Goal: Task Accomplishment & Management: Complete application form

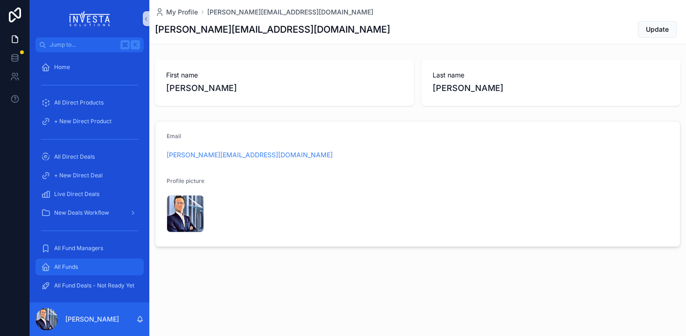
click at [62, 273] on div "All Funds" at bounding box center [89, 266] width 97 height 15
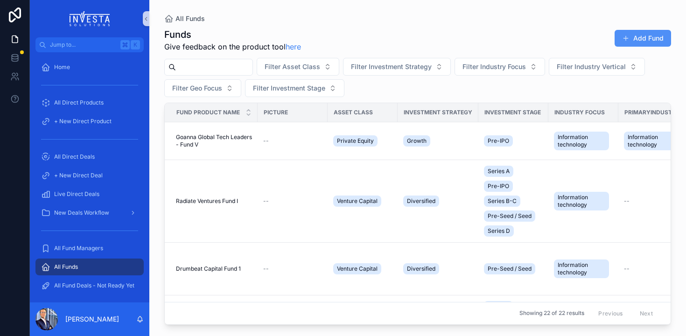
click at [652, 43] on button "Add Fund" at bounding box center [643, 38] width 56 height 17
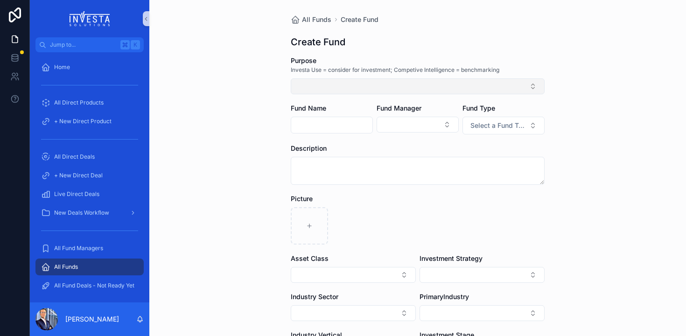
click at [304, 86] on button "Select Button" at bounding box center [418, 86] width 254 height 16
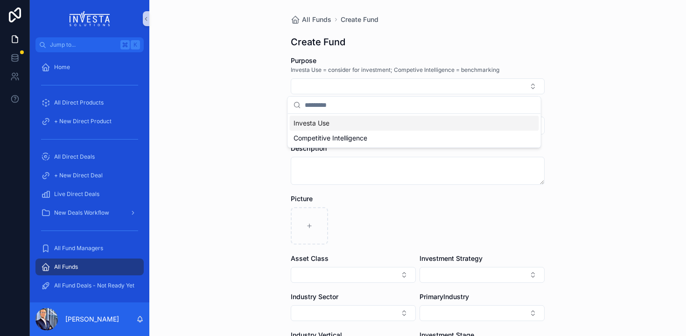
click at [322, 123] on span "Investa Use" at bounding box center [312, 123] width 36 height 9
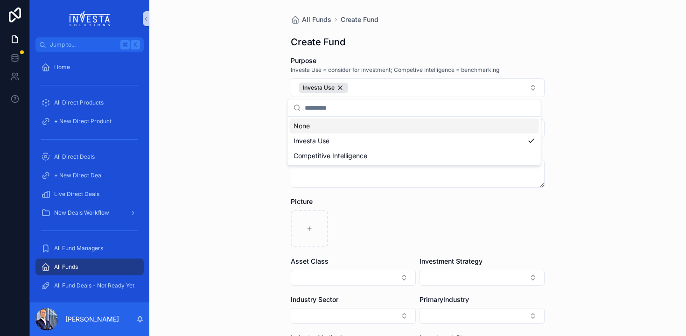
click at [256, 105] on div "All Funds Create Fund Create Fund Purpose Investa Use = consider for investment…" at bounding box center [417, 168] width 537 height 336
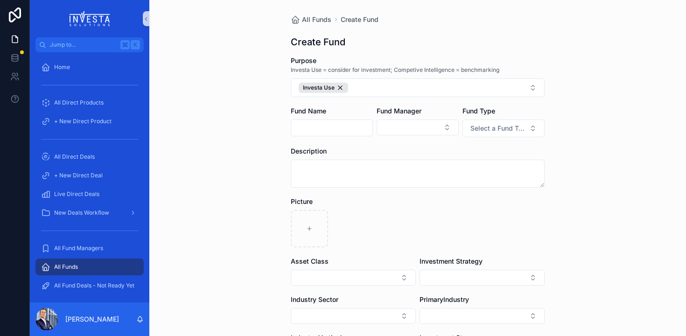
click at [320, 125] on input "scrollable content" at bounding box center [331, 127] width 81 height 13
type input "**********"
click at [428, 122] on button "Select Button" at bounding box center [418, 127] width 82 height 16
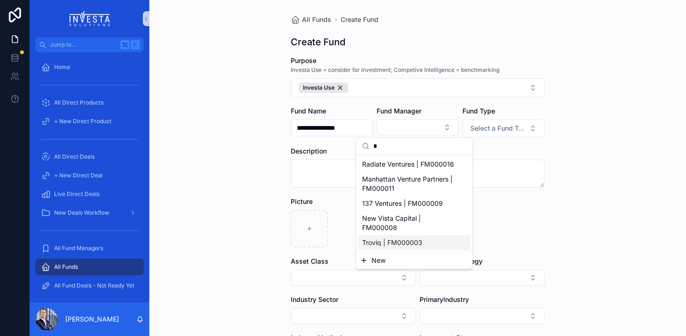
type input "*"
click at [391, 266] on div "New" at bounding box center [415, 260] width 116 height 17
click at [384, 262] on span "New" at bounding box center [378, 260] width 14 height 9
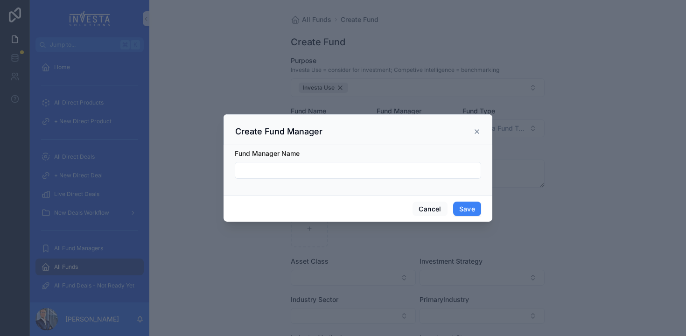
click at [253, 172] on input "scrollable content" at bounding box center [357, 170] width 245 height 13
type input "**********"
click at [464, 208] on button "Save" at bounding box center [467, 209] width 28 height 15
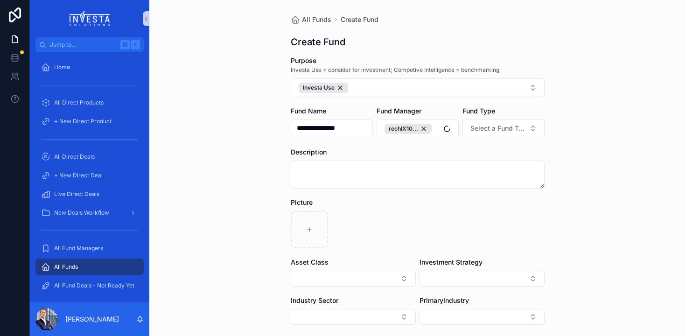
click at [601, 159] on div "**********" at bounding box center [417, 168] width 537 height 336
click at [485, 132] on span "Select a Fund Type" at bounding box center [497, 128] width 55 height 9
click at [465, 179] on div "Close-ended" at bounding box center [471, 179] width 34 height 8
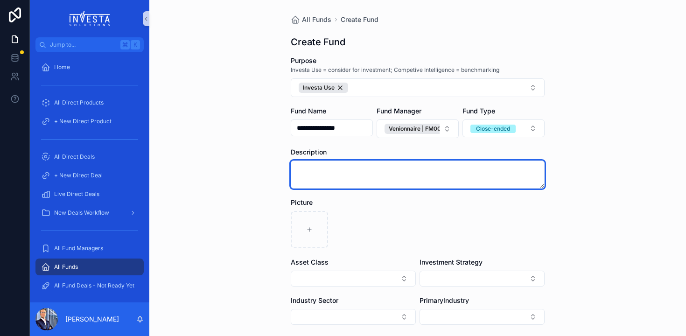
click at [340, 178] on textarea "scrollable content" at bounding box center [418, 175] width 254 height 28
paste textarea "**********"
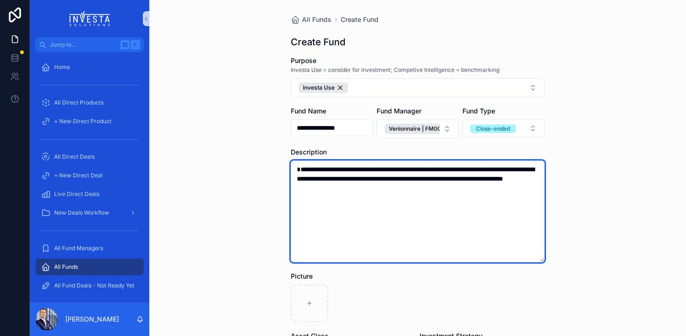
click at [298, 169] on textarea "**********" at bounding box center [418, 212] width 254 height 102
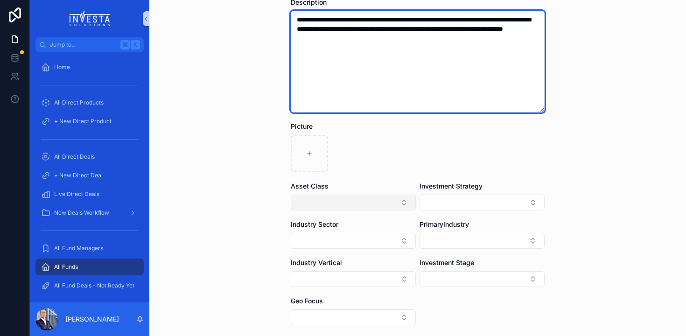
type textarea "**********"
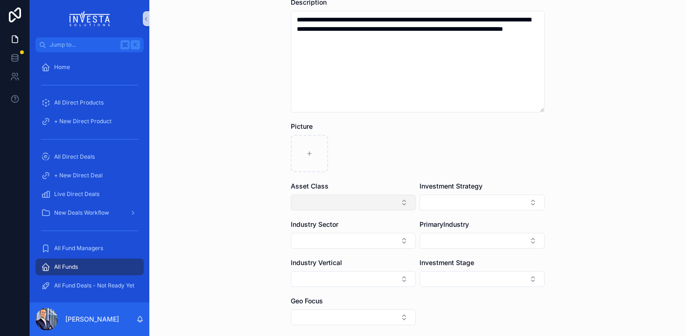
click at [323, 208] on button "Select Button" at bounding box center [353, 203] width 125 height 16
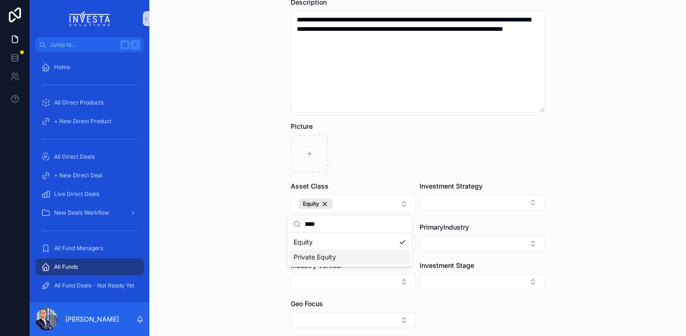
type input "****"
click at [322, 256] on span "Private Equity" at bounding box center [315, 256] width 42 height 9
click at [322, 203] on div "Equity" at bounding box center [316, 204] width 34 height 10
click at [491, 203] on button "Select Button" at bounding box center [482, 203] width 125 height 16
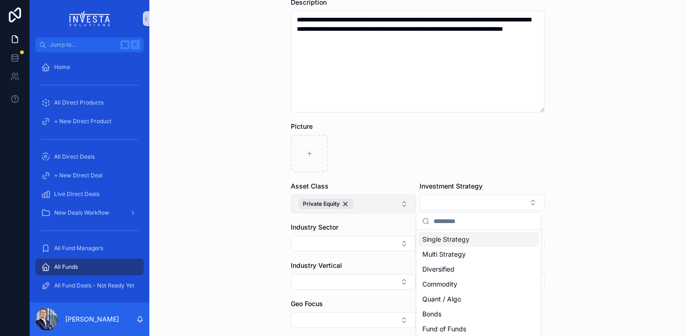
click at [458, 238] on span "Single Strategy" at bounding box center [445, 239] width 47 height 9
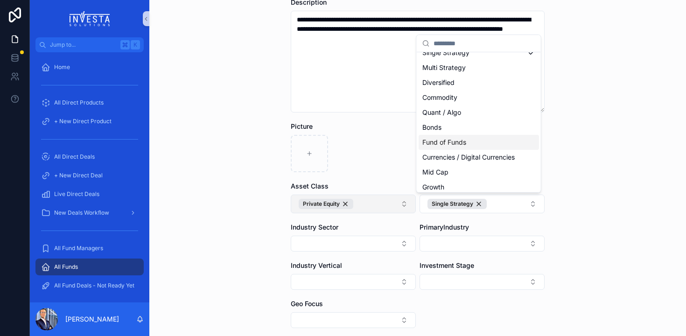
scroll to position [49, 0]
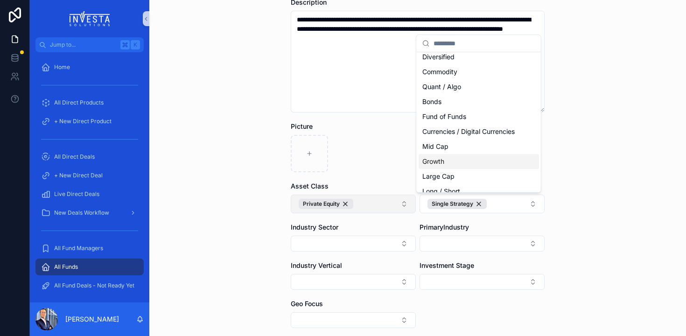
click at [571, 193] on div "**********" at bounding box center [417, 168] width 537 height 336
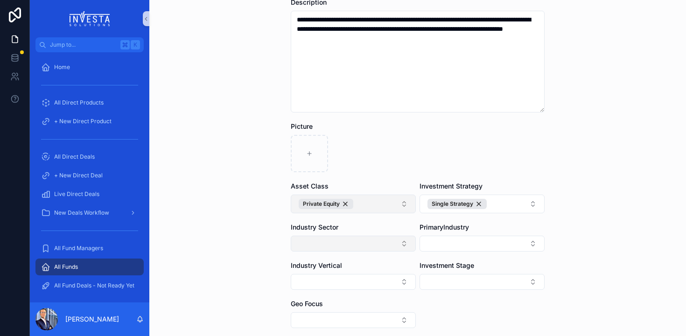
click at [368, 239] on button "Select Button" at bounding box center [353, 244] width 125 height 16
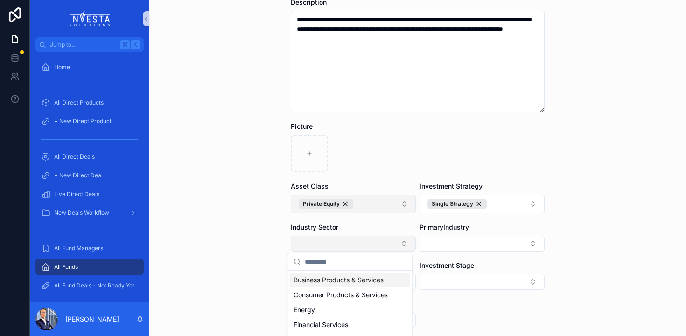
scroll to position [230, 0]
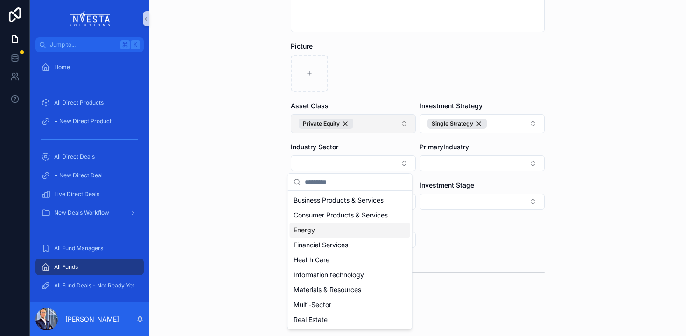
click at [315, 232] on div "Energy" at bounding box center [350, 230] width 120 height 15
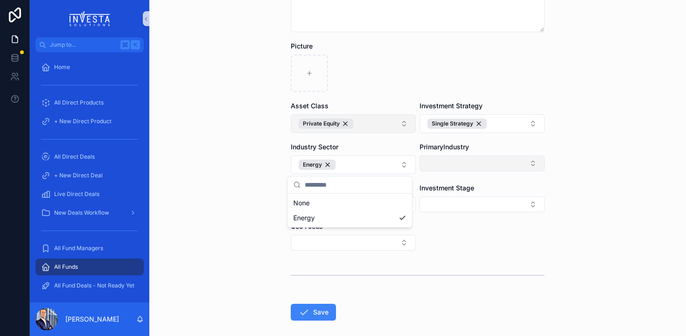
click at [466, 173] on div "PrimaryIndustry" at bounding box center [482, 158] width 125 height 32
click at [474, 161] on button "Select Button" at bounding box center [482, 163] width 125 height 16
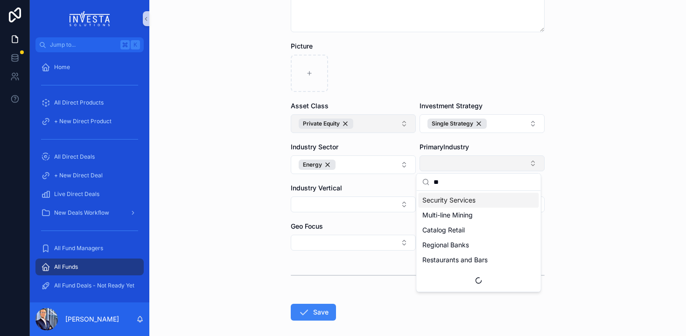
scroll to position [0, 0]
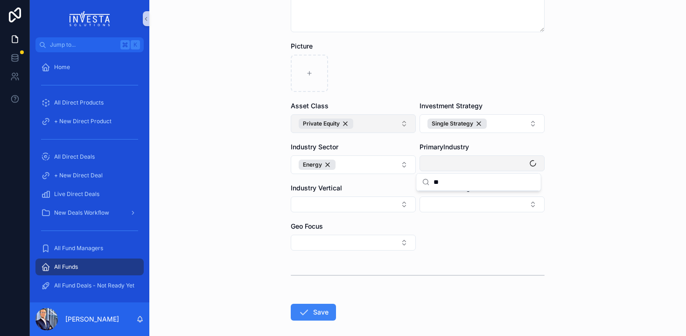
type input "*"
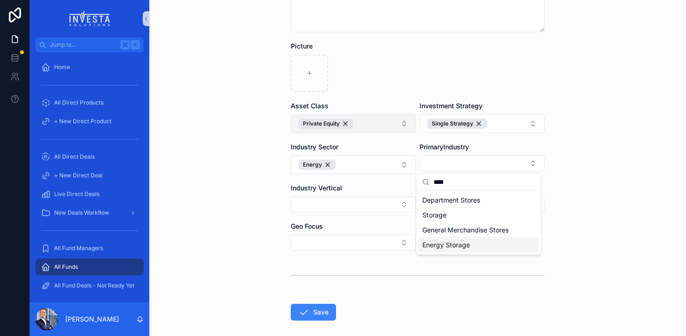
type input "****"
click at [455, 247] on span "Energy Storage" at bounding box center [446, 244] width 48 height 9
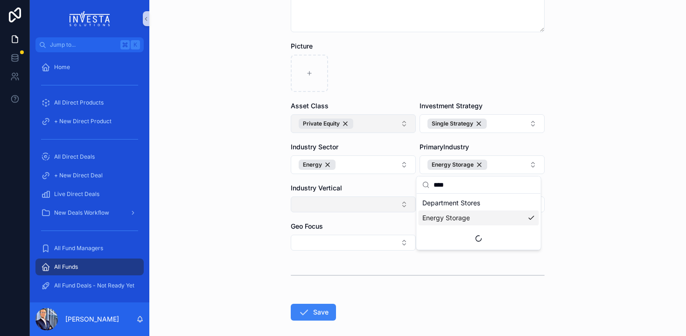
click at [359, 200] on button "Select Button" at bounding box center [353, 204] width 125 height 16
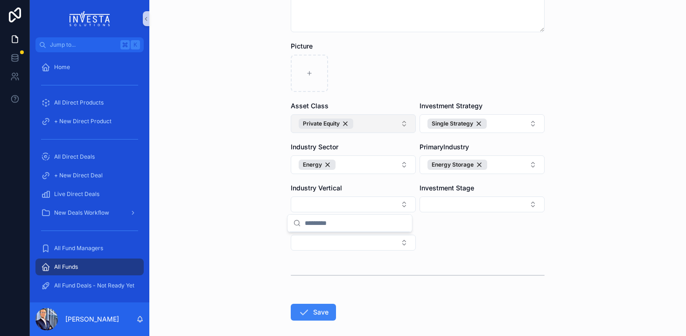
click at [485, 238] on form "**********" at bounding box center [418, 103] width 254 height 554
click at [470, 202] on button "Select Button" at bounding box center [482, 204] width 125 height 16
click at [582, 227] on div "**********" at bounding box center [417, 168] width 537 height 336
click at [331, 242] on button "Select Button" at bounding box center [353, 243] width 125 height 16
type input "*"
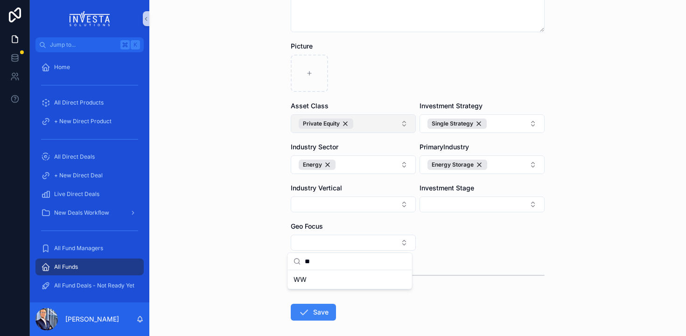
type input "**"
click at [310, 272] on div "WW" at bounding box center [350, 279] width 120 height 15
drag, startPoint x: 249, startPoint y: 288, endPoint x: 266, endPoint y: 290, distance: 17.8
click at [249, 288] on div "**********" at bounding box center [417, 168] width 537 height 336
click at [303, 312] on icon "scrollable content" at bounding box center [303, 314] width 11 height 11
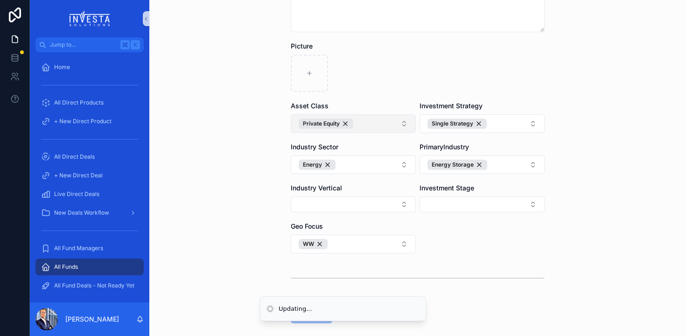
scroll to position [277, 0]
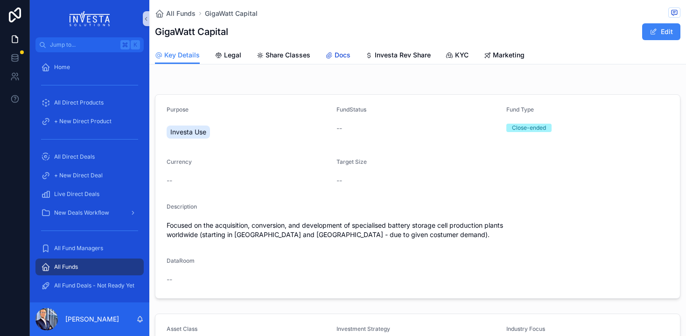
click at [335, 56] on span "Docs" at bounding box center [343, 54] width 16 height 9
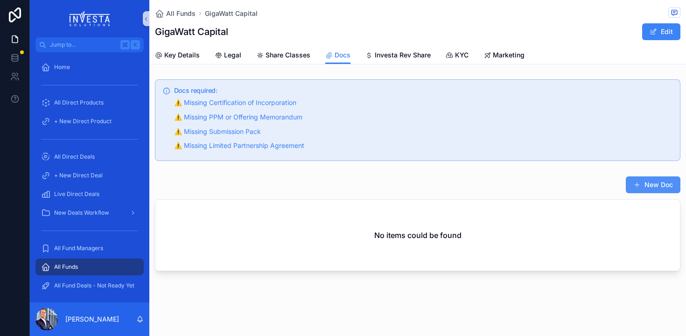
click at [652, 185] on button "New Doc" at bounding box center [653, 184] width 55 height 17
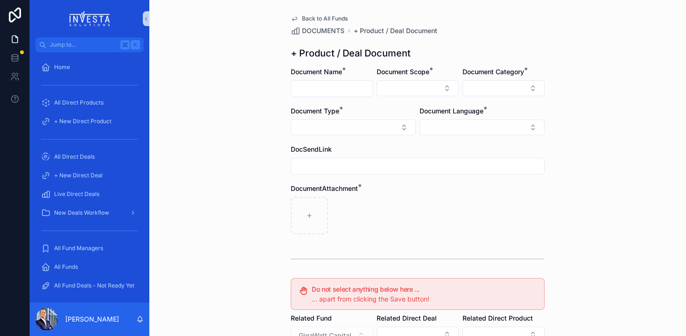
click at [322, 90] on input "scrollable content" at bounding box center [331, 88] width 81 height 13
type input "*"
type input "**********"
click at [424, 89] on button "Select Button" at bounding box center [418, 88] width 82 height 16
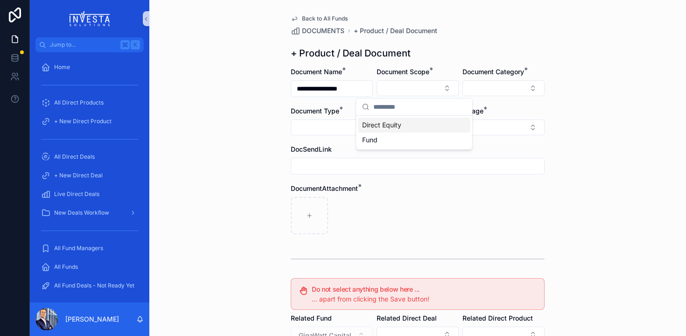
click at [392, 124] on span "Direct Equity" at bounding box center [381, 124] width 39 height 9
click at [523, 96] on div "Document Category *" at bounding box center [503, 82] width 82 height 31
click at [510, 88] on button "Select Button" at bounding box center [503, 88] width 82 height 16
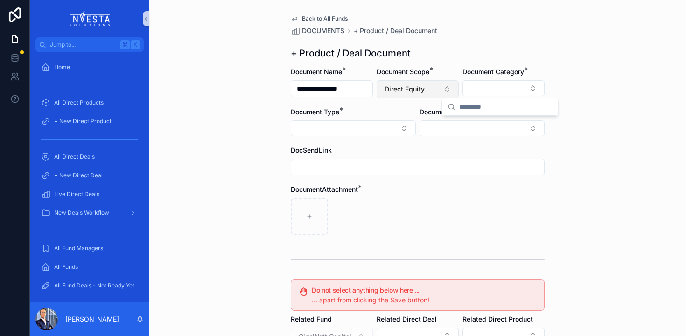
click at [403, 91] on span "Direct Equity" at bounding box center [405, 88] width 40 height 9
click at [376, 158] on span "Fund" at bounding box center [369, 156] width 15 height 9
click at [485, 92] on button "Select Button" at bounding box center [503, 88] width 82 height 16
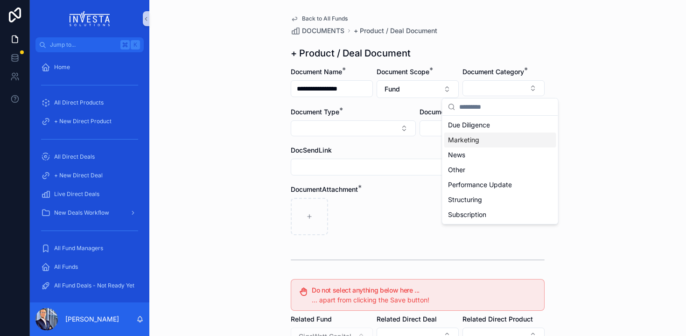
click at [479, 142] on div "Marketing" at bounding box center [500, 140] width 112 height 15
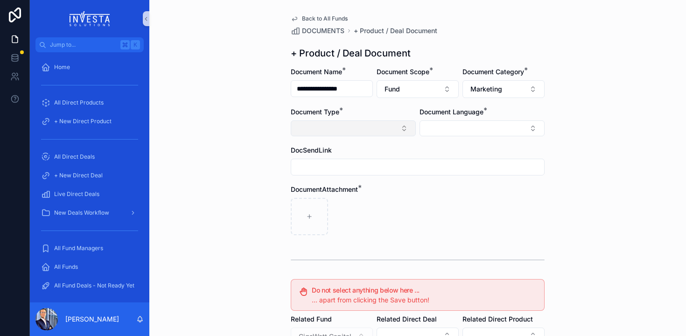
click at [315, 131] on button "Select Button" at bounding box center [353, 128] width 125 height 16
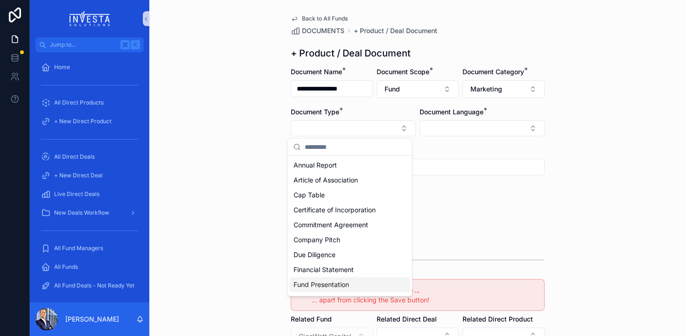
click at [322, 287] on span "Fund Presentation" at bounding box center [322, 284] width 56 height 9
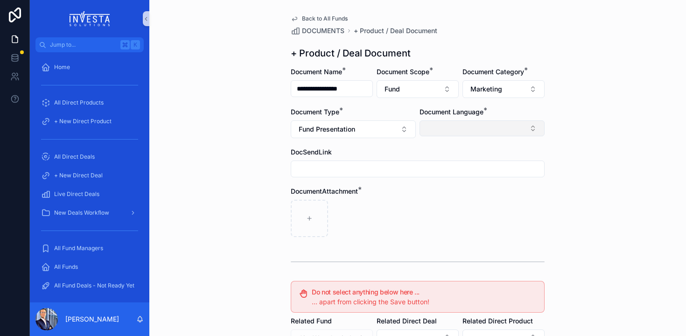
click at [455, 131] on button "Select Button" at bounding box center [482, 128] width 125 height 16
click at [436, 193] on span "English" at bounding box center [432, 194] width 21 height 9
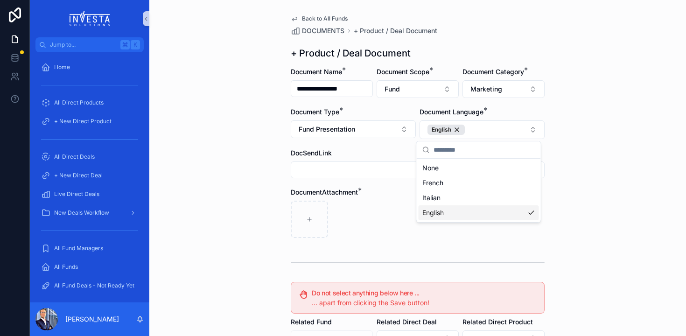
click at [438, 216] on span "English" at bounding box center [432, 212] width 21 height 9
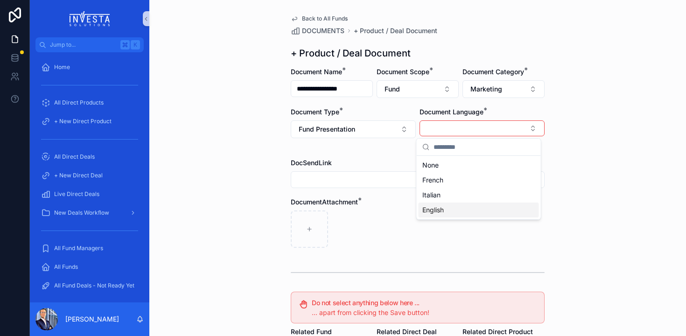
click at [327, 215] on div "scrollable content" at bounding box center [418, 228] width 254 height 37
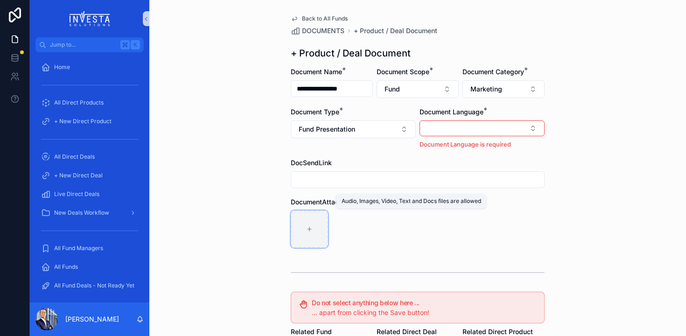
click at [298, 225] on div "scrollable content" at bounding box center [309, 228] width 37 height 37
type input "**********"
click at [210, 188] on div "**********" at bounding box center [417, 168] width 537 height 336
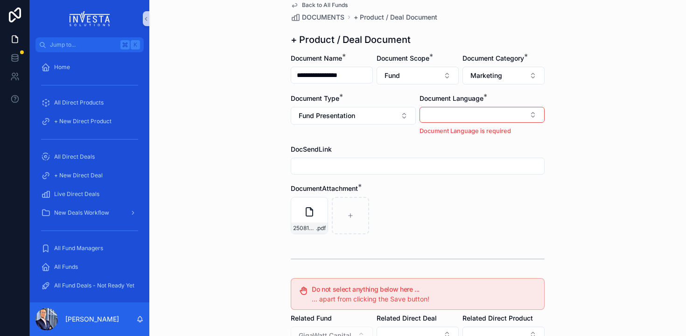
click at [437, 128] on p "Document Language is required" at bounding box center [482, 130] width 125 height 9
click at [442, 114] on button "Select Button" at bounding box center [482, 115] width 125 height 16
click at [442, 199] on span "English" at bounding box center [432, 196] width 21 height 9
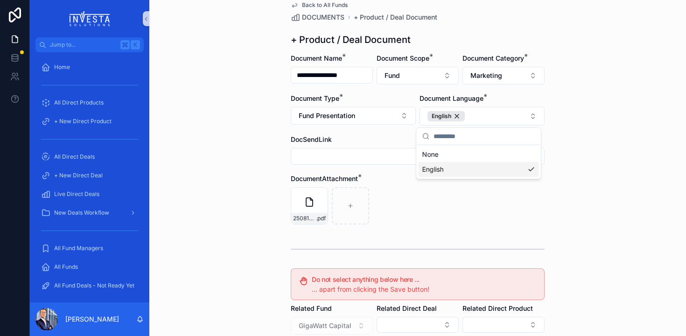
click at [380, 200] on div "250810 GigaWatt Capital .pdf" at bounding box center [418, 205] width 254 height 37
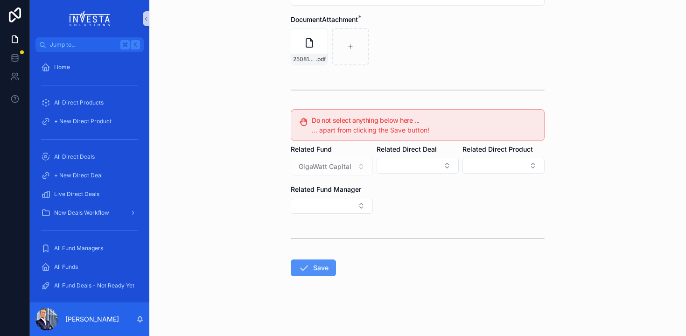
click at [310, 265] on button "Save" at bounding box center [313, 267] width 45 height 17
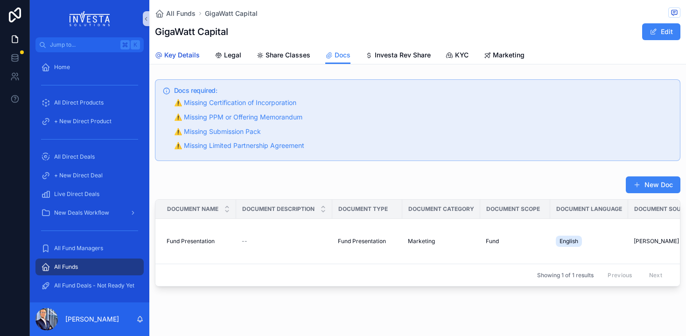
click at [189, 55] on span "Key Details" at bounding box center [181, 54] width 35 height 9
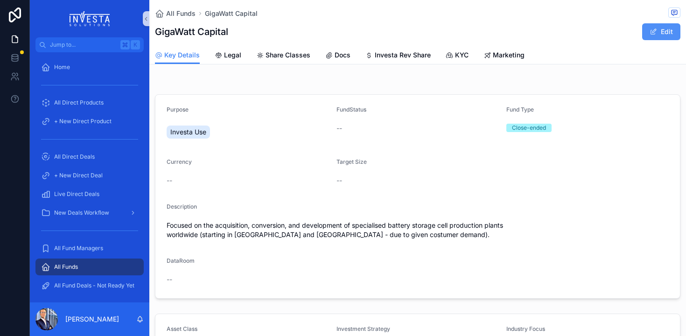
click at [650, 31] on span "scrollable content" at bounding box center [653, 31] width 7 height 7
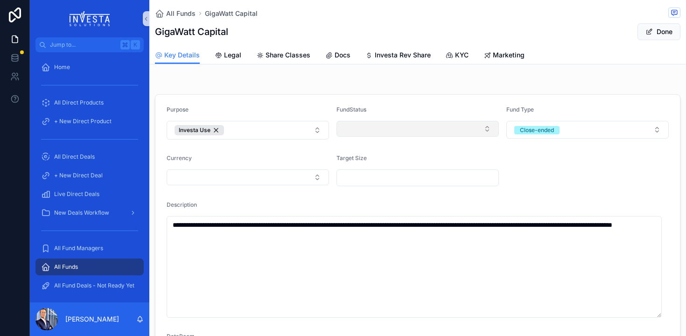
click at [396, 126] on button "Select Button" at bounding box center [417, 129] width 162 height 16
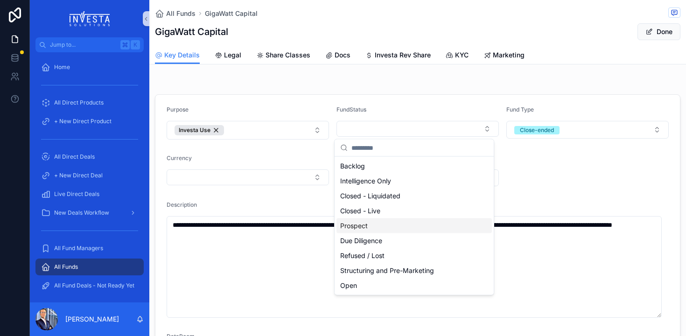
click at [363, 226] on span "Prospect" at bounding box center [354, 225] width 28 height 9
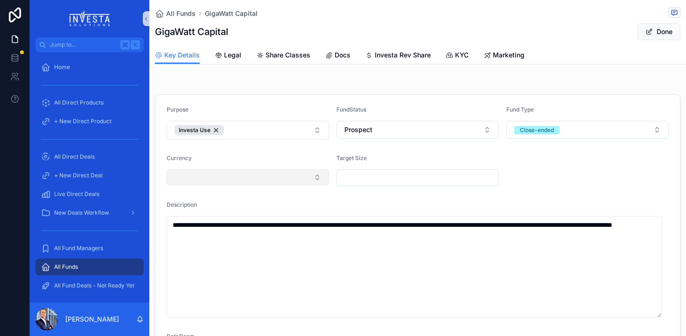
click at [223, 182] on button "Select Button" at bounding box center [248, 177] width 162 height 16
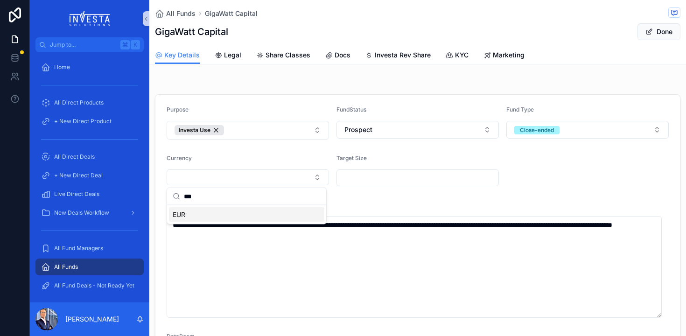
type input "***"
click at [198, 212] on div "EUR" at bounding box center [246, 214] width 155 height 15
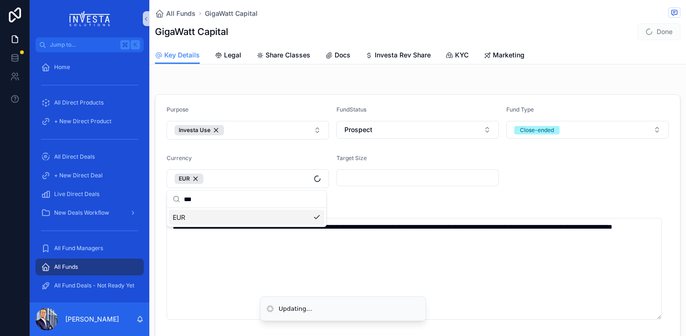
click at [417, 202] on form "**********" at bounding box center [417, 242] width 525 height 294
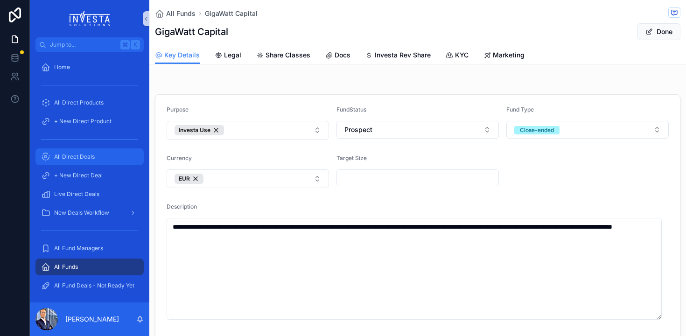
click at [83, 156] on span "All Direct Deals" at bounding box center [74, 156] width 41 height 7
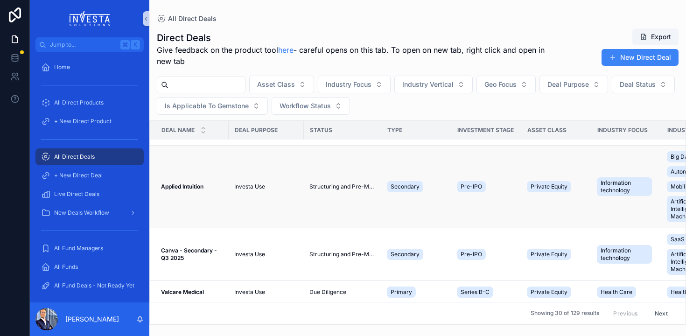
scroll to position [33, 0]
click at [189, 250] on strong "Canva - Secondary - Q3 2025" at bounding box center [189, 253] width 57 height 14
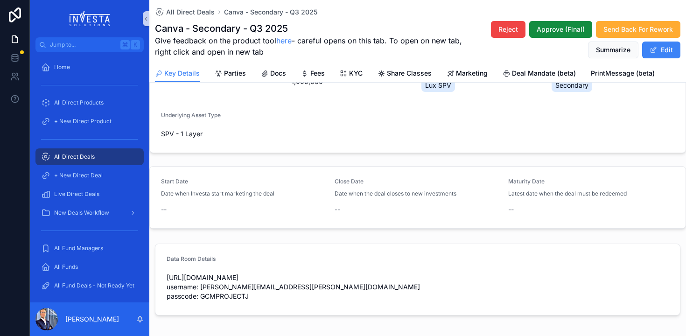
scroll to position [233, 0]
drag, startPoint x: 315, startPoint y: 279, endPoint x: 153, endPoint y: 273, distance: 162.0
click at [153, 273] on div "Data Room Details [URL][DOMAIN_NAME] username: [PERSON_NAME][EMAIL_ADDRESS][PER…" at bounding box center [417, 278] width 537 height 79
copy span "[URL][DOMAIN_NAME]"
click at [279, 69] on span "Docs" at bounding box center [278, 73] width 16 height 9
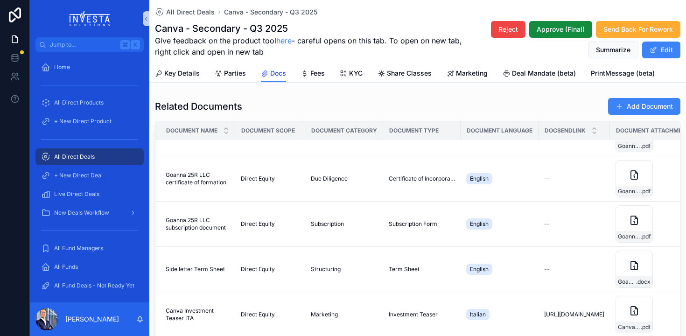
scroll to position [249, 1]
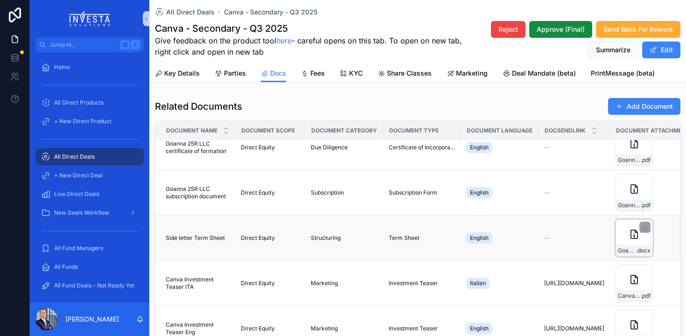
click at [636, 229] on icon "scrollable content" at bounding box center [634, 234] width 11 height 11
